Goal: Information Seeking & Learning: Learn about a topic

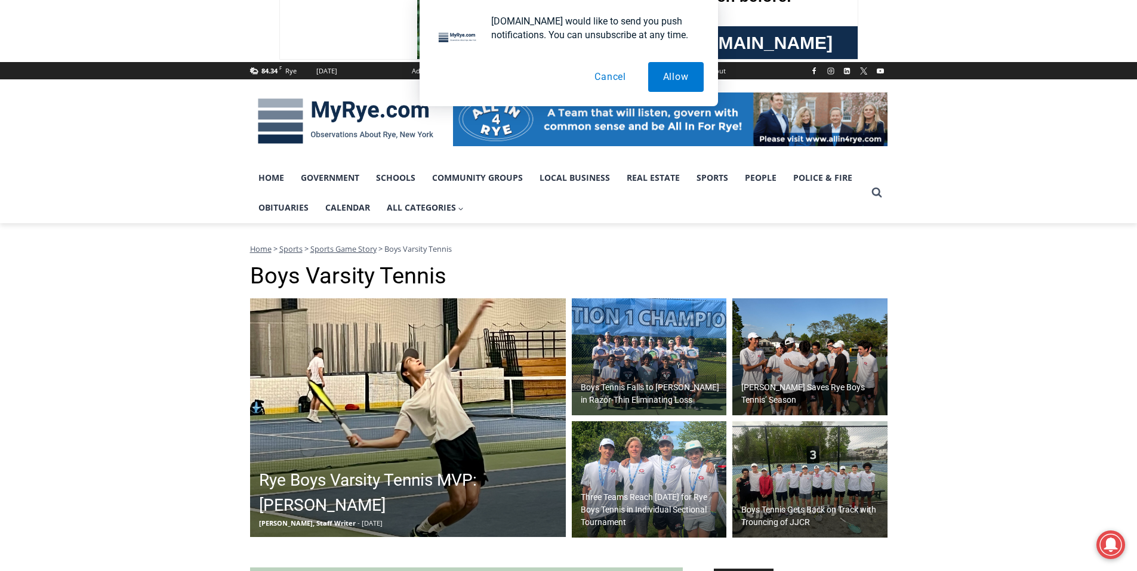
scroll to position [239, 0]
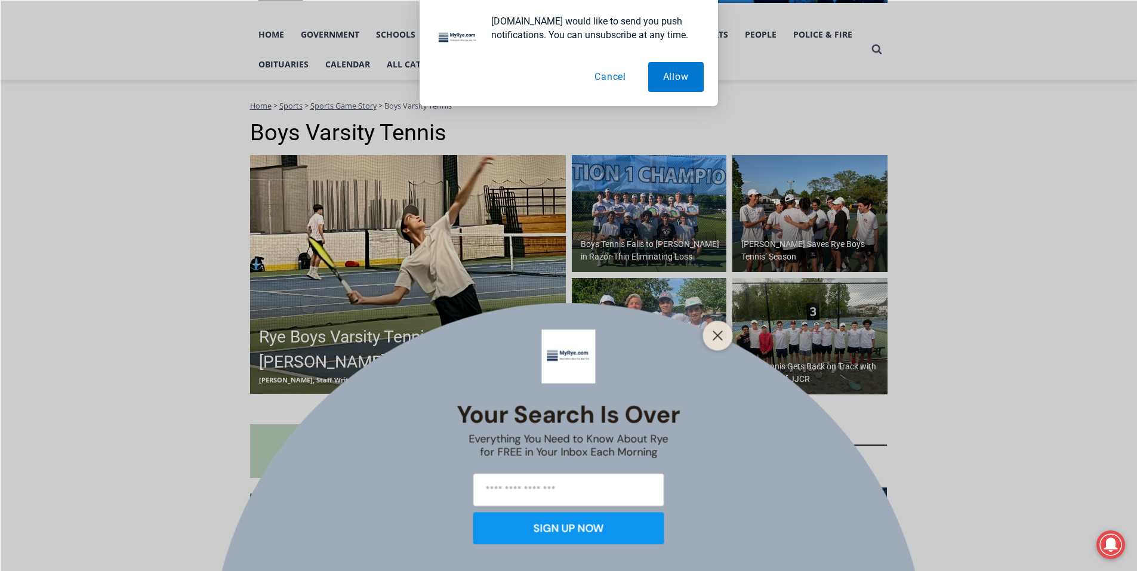
drag, startPoint x: 661, startPoint y: 338, endPoint x: 715, endPoint y: 346, distance: 54.9
click at [715, 346] on div at bounding box center [718, 336] width 30 height 30
click at [723, 339] on icon "Close" at bounding box center [718, 335] width 11 height 11
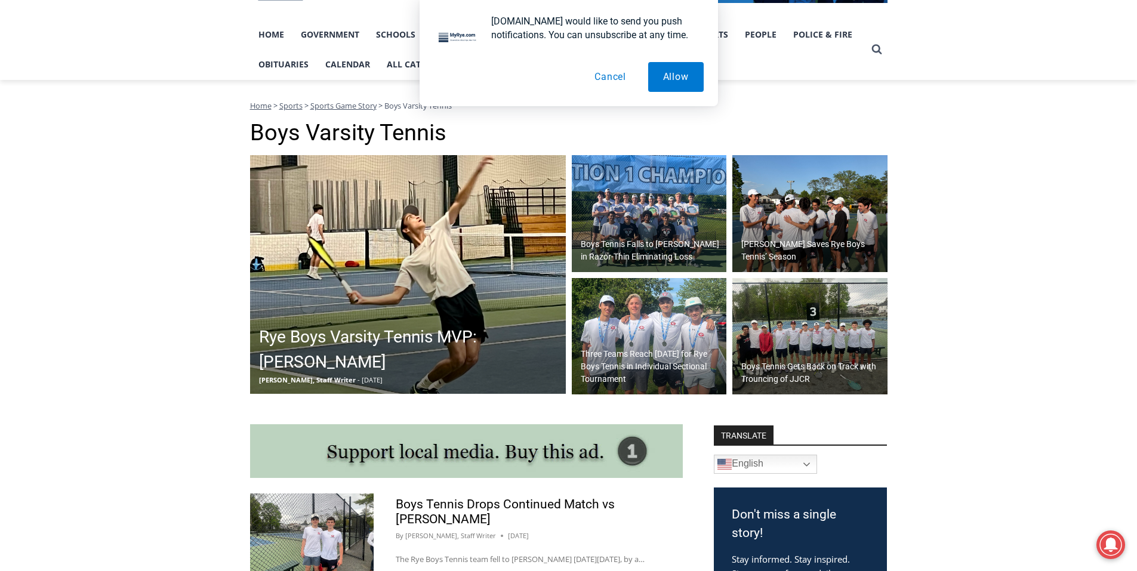
click at [654, 334] on img at bounding box center [649, 336] width 155 height 117
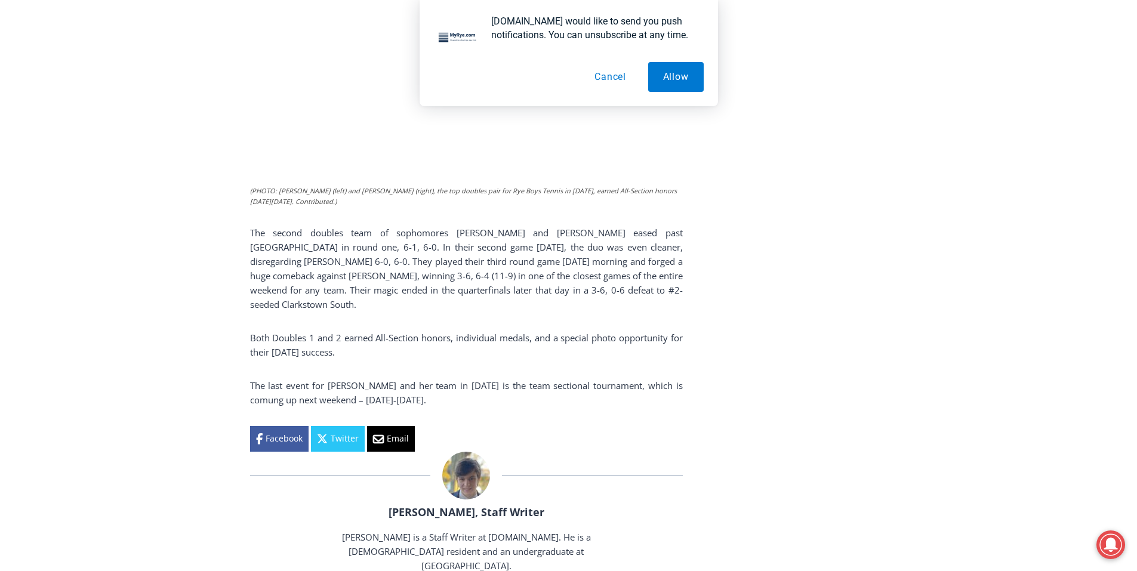
scroll to position [2029, 0]
